Goal: Transaction & Acquisition: Purchase product/service

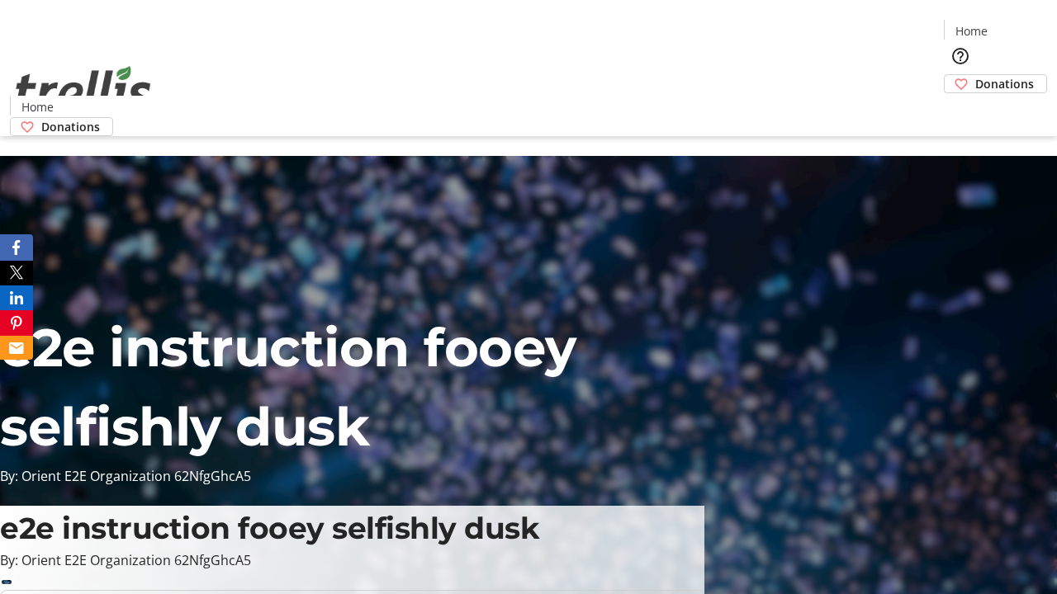
click at [975, 75] on span "Donations" at bounding box center [1004, 83] width 59 height 17
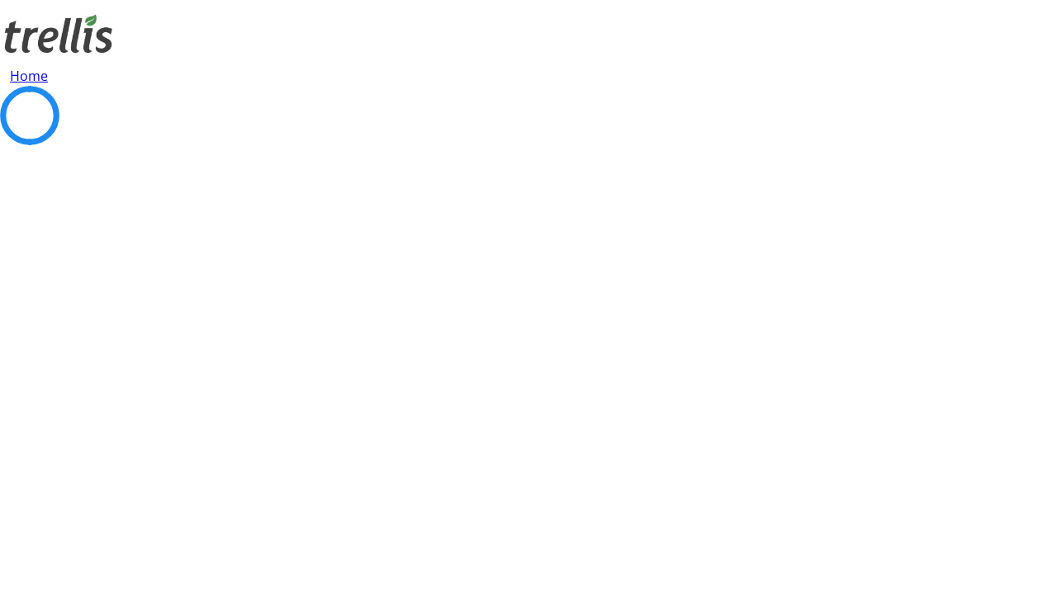
select select "CA"
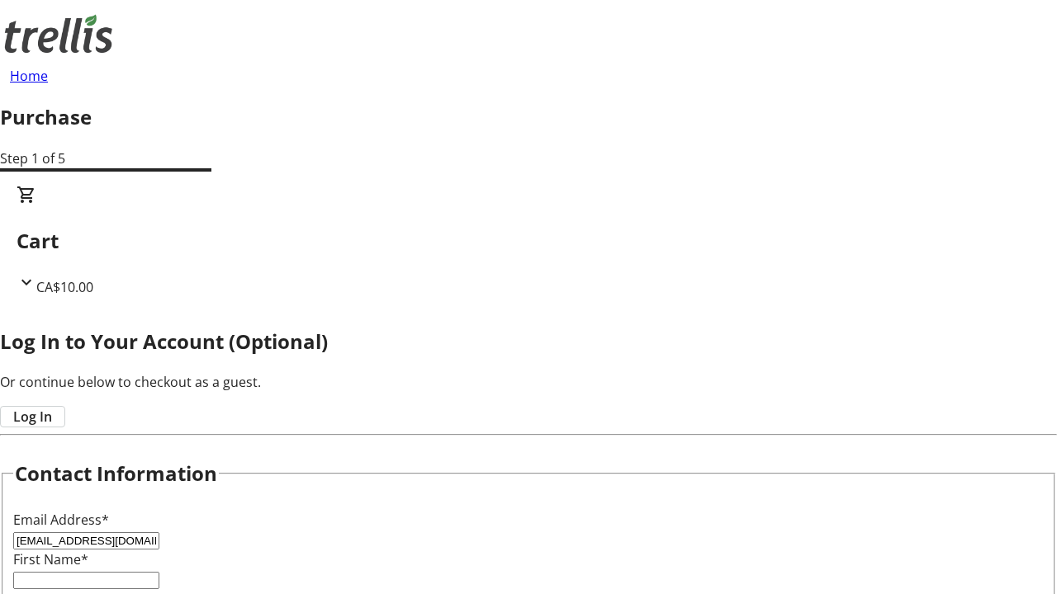
type input "[EMAIL_ADDRESS][DOMAIN_NAME]"
type input "Nikko"
type input "[PERSON_NAME]"
type input "[STREET_ADDRESS][PERSON_NAME]"
type input "Kelowna"
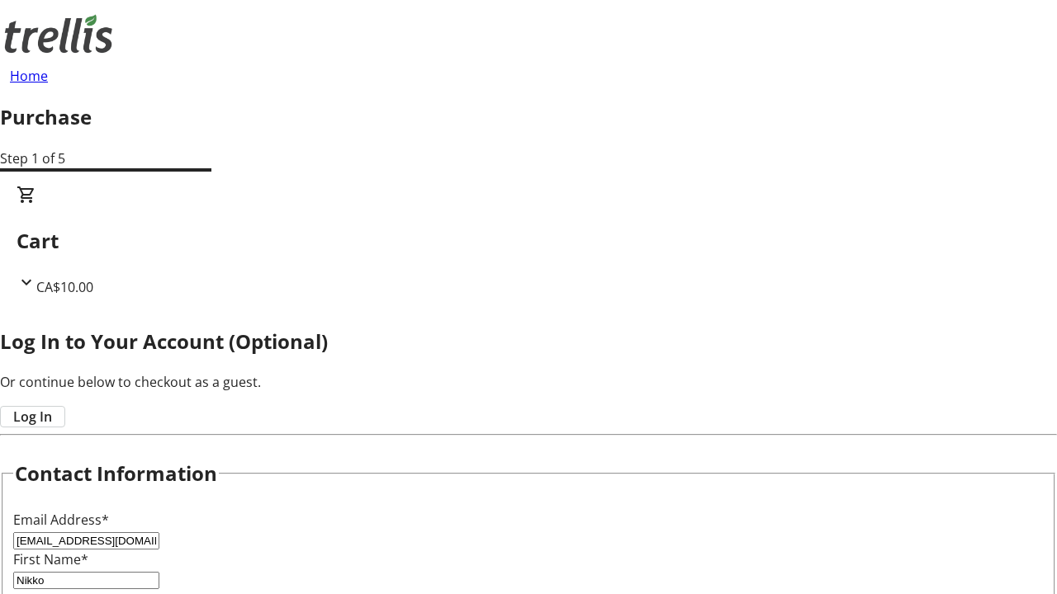
select select "BC"
type input "Kelowna"
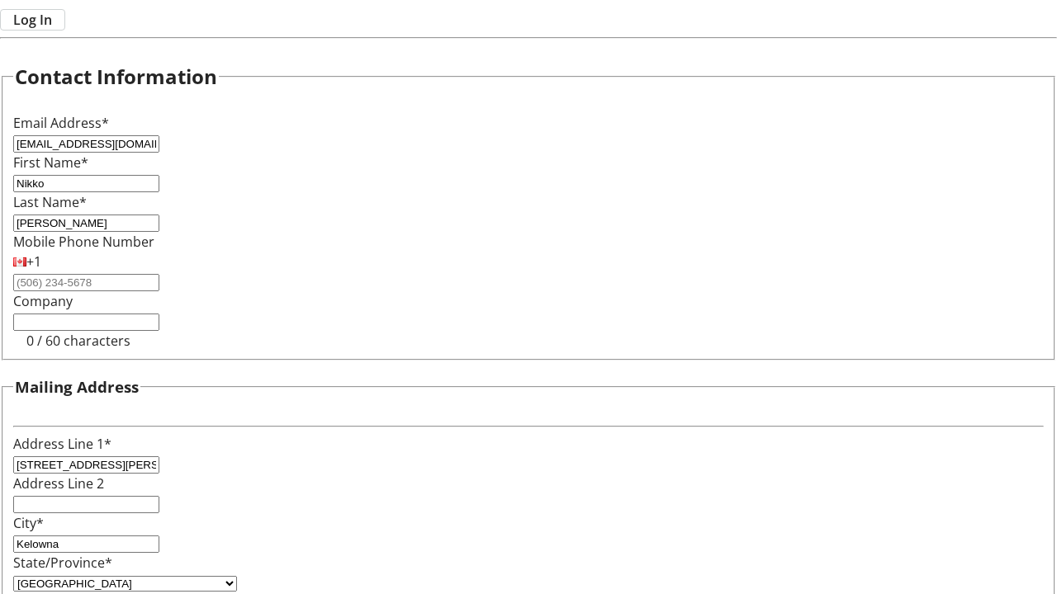
type input "V1Y 0C2"
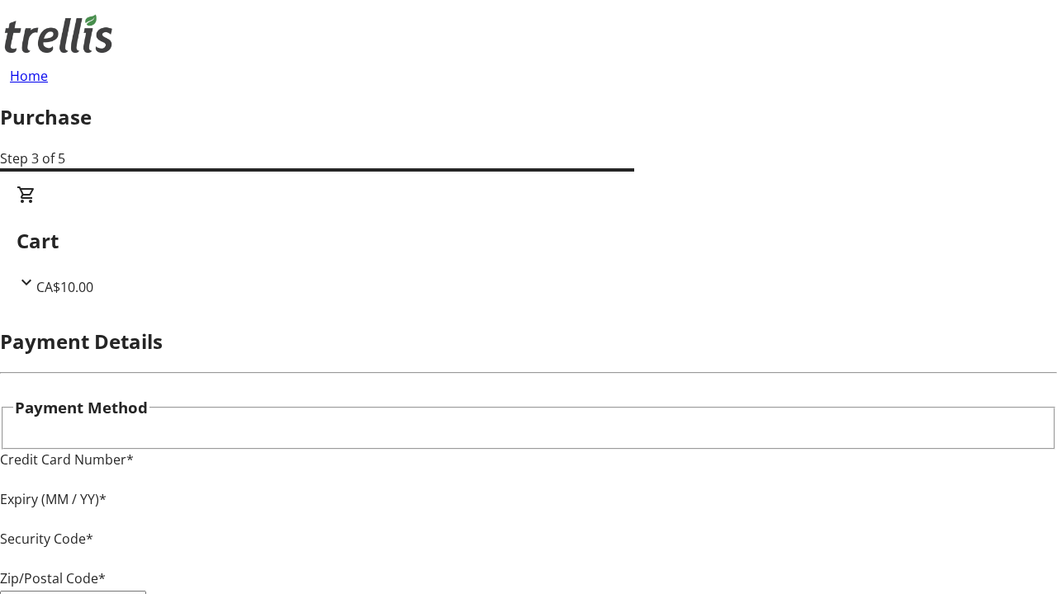
type input "V1Y 0C2"
